Goal: Understand site structure: Understand site structure

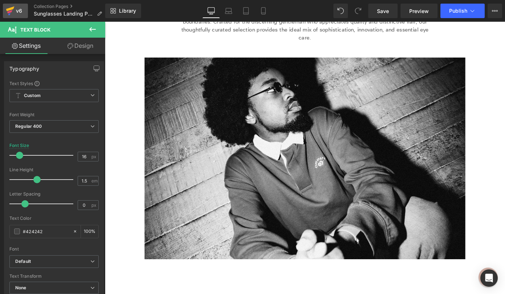
scroll to position [4729, 433]
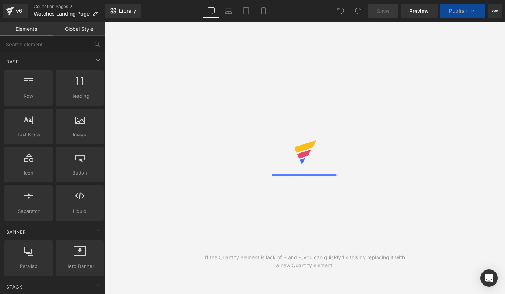
click at [291, 68] on div "If the Quantity element is lack of + and -, you can quickly fix this by replaci…" at bounding box center [305, 158] width 400 height 273
click at [188, 128] on div "If the Quantity element is lack of + and -, you can quickly fix this by replaci…" at bounding box center [305, 158] width 400 height 273
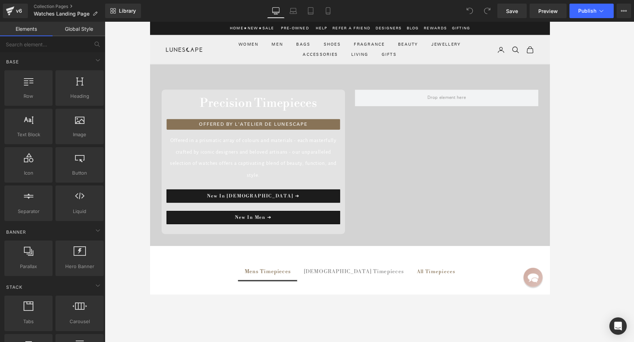
scroll to position [6089, 439]
